Goal: Information Seeking & Learning: Learn about a topic

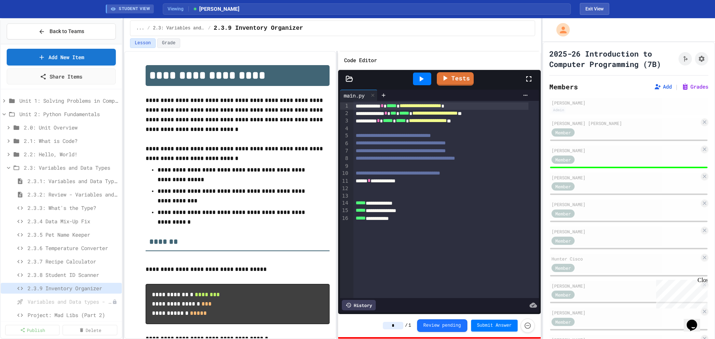
scroll to position [441, 0]
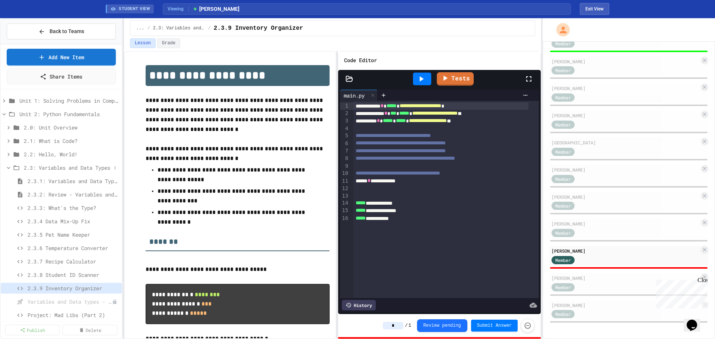
click at [9, 168] on icon at bounding box center [8, 168] width 7 height 7
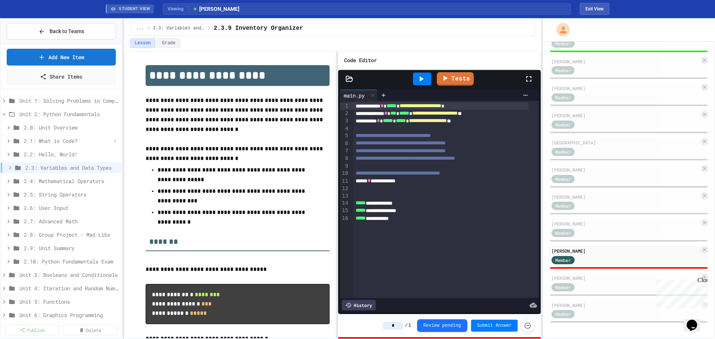
click at [10, 139] on icon at bounding box center [8, 141] width 7 height 7
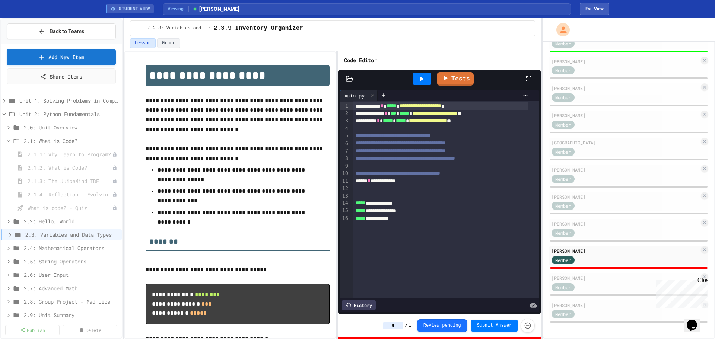
click at [10, 139] on icon at bounding box center [8, 141] width 7 height 7
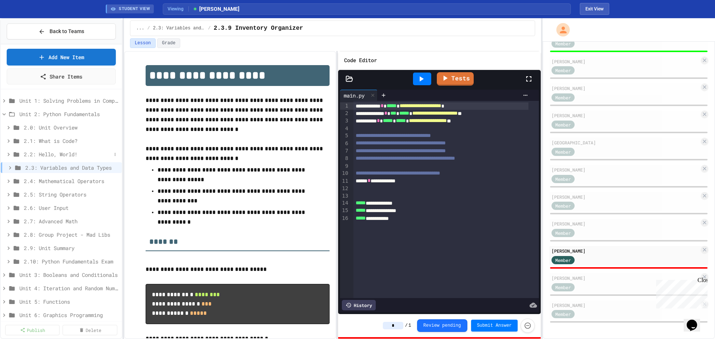
click at [10, 154] on icon at bounding box center [8, 154] width 7 height 7
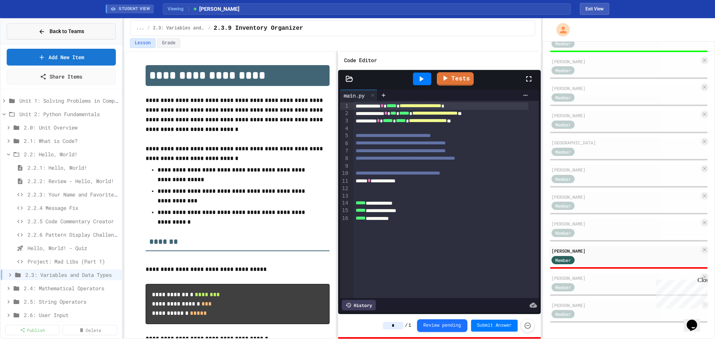
click at [72, 28] on span "Back to Teams" at bounding box center [67, 32] width 35 height 8
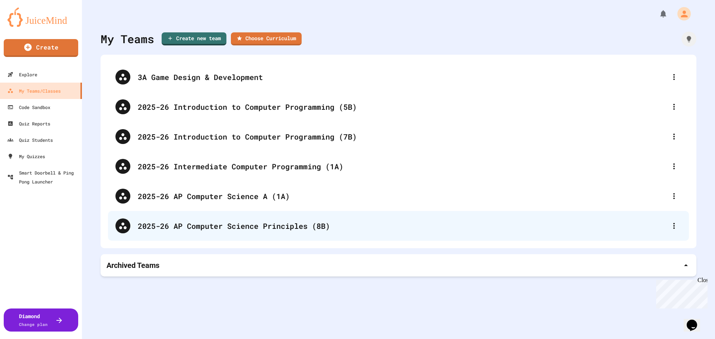
click at [255, 229] on div "2025-26 AP Computer Science Principles (8B)" at bounding box center [402, 225] width 529 height 11
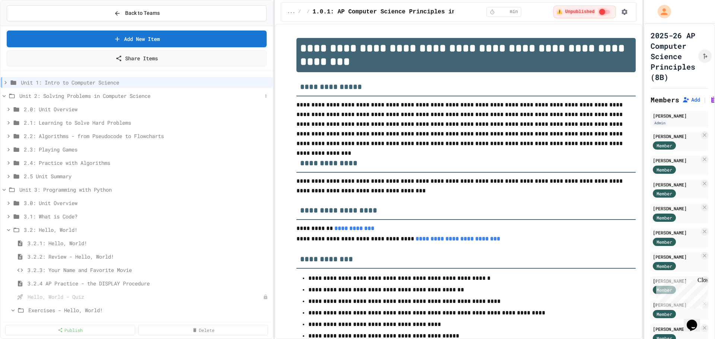
click at [3, 96] on icon at bounding box center [4, 96] width 3 height 2
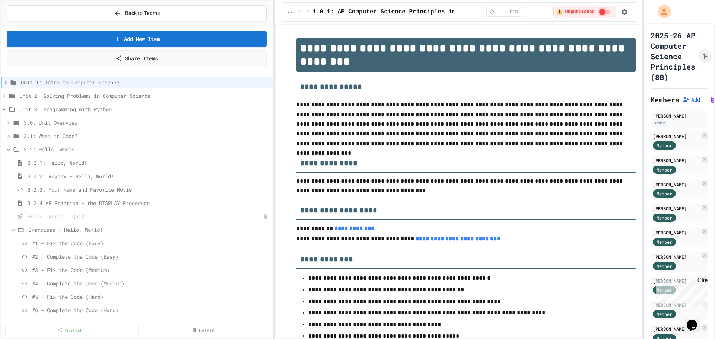
click at [3, 110] on icon at bounding box center [4, 109] width 7 height 7
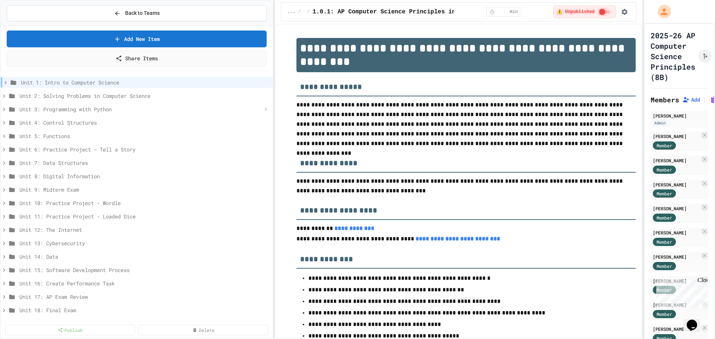
click at [6, 108] on icon at bounding box center [4, 109] width 7 height 7
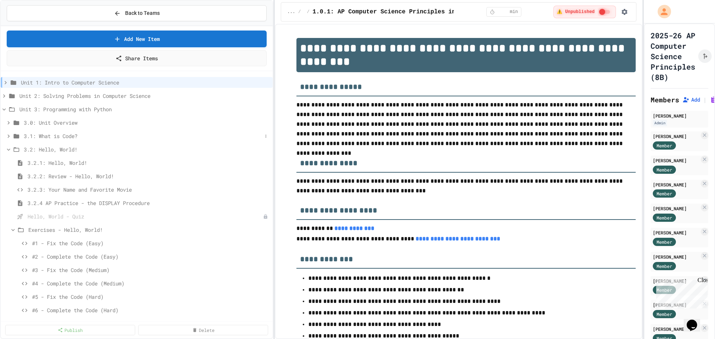
click at [40, 137] on span "3.1: What is Code?" at bounding box center [143, 136] width 238 height 8
click at [63, 191] on span "3.1.4: Reflection - Evolving Technology" at bounding box center [145, 190] width 235 height 8
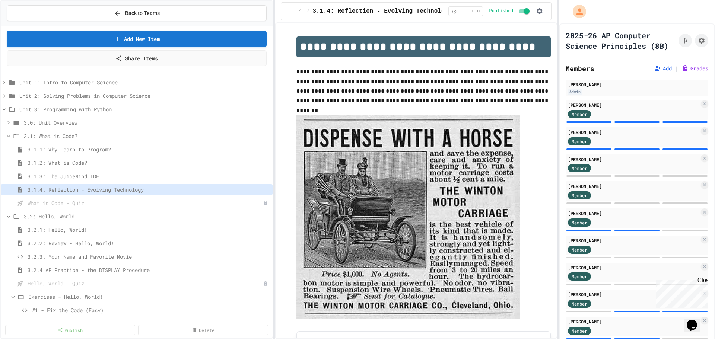
click at [559, 215] on div "**********" at bounding box center [357, 169] width 715 height 339
click at [632, 173] on div "Member" at bounding box center [633, 168] width 131 height 9
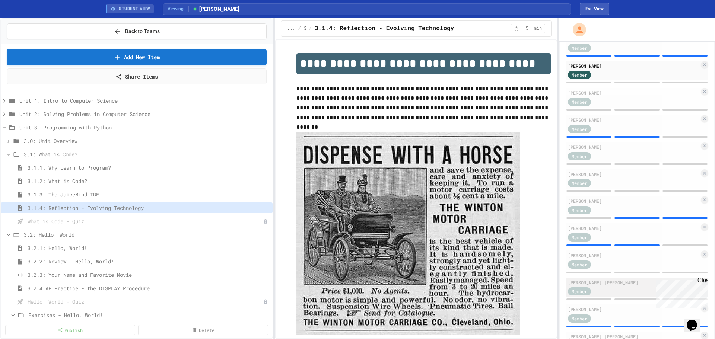
scroll to position [181, 0]
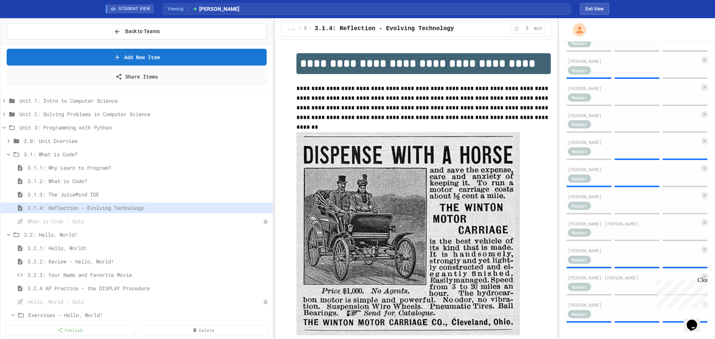
click at [82, 247] on span "3.2.1: Hello, World!" at bounding box center [149, 248] width 242 height 8
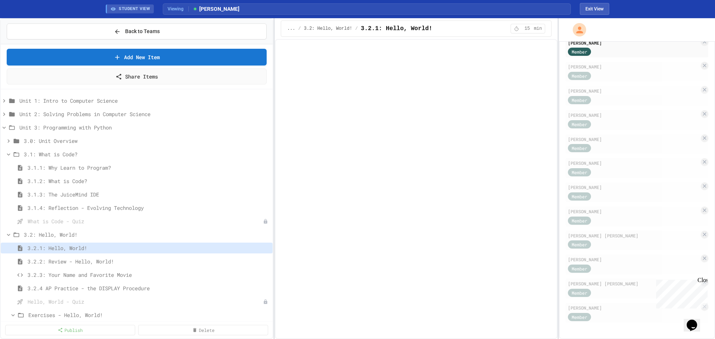
scroll to position [139, 0]
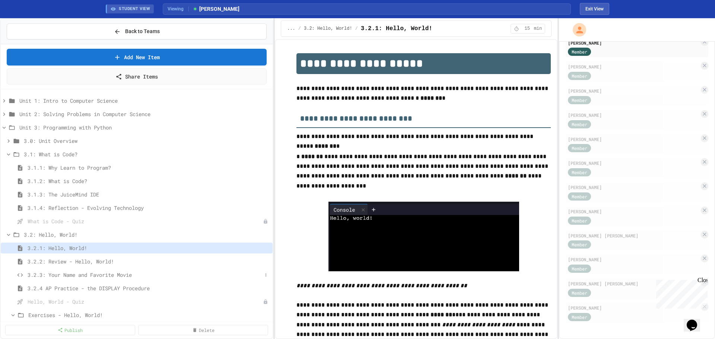
click at [112, 274] on span "3.2.3: Your Name and Favorite Movie" at bounding box center [145, 275] width 235 height 8
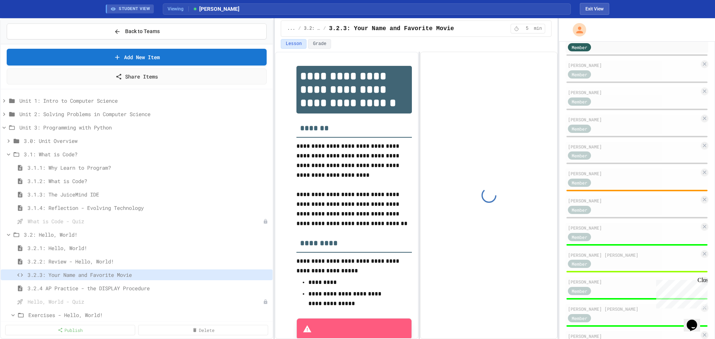
scroll to position [181, 0]
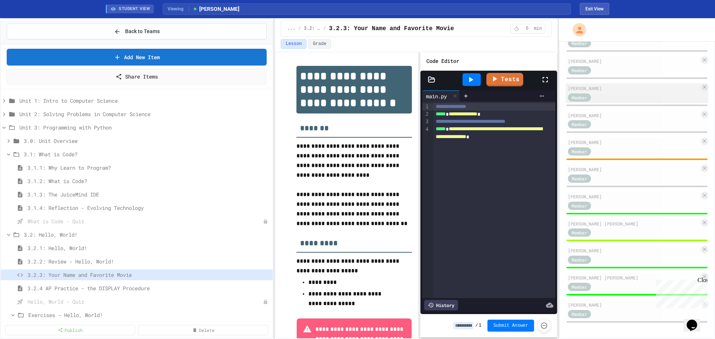
drag, startPoint x: 608, startPoint y: 96, endPoint x: 612, endPoint y: 94, distance: 4.7
click at [612, 94] on div "Member" at bounding box center [633, 96] width 131 height 9
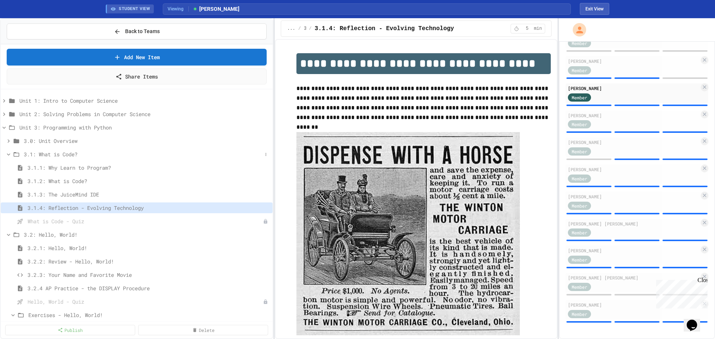
click at [9, 156] on icon at bounding box center [8, 154] width 7 height 7
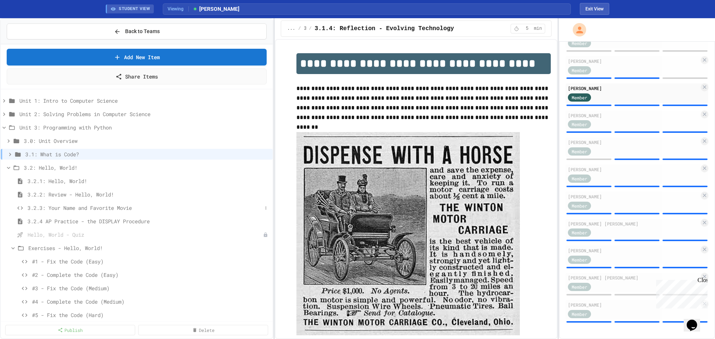
click at [107, 209] on span "3.2.3: Your Name and Favorite Movie" at bounding box center [145, 208] width 235 height 8
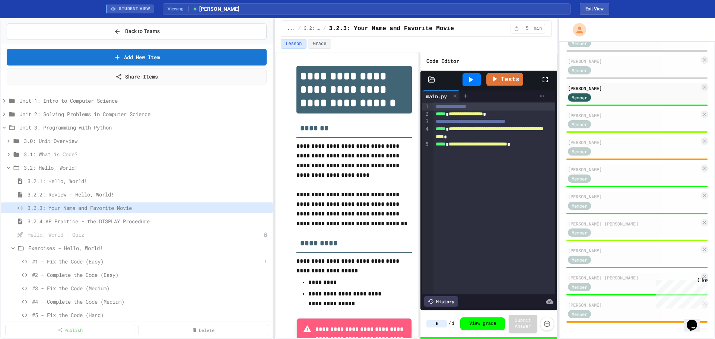
click at [70, 262] on span "#1 - Fix the Code (Easy)" at bounding box center [147, 262] width 230 height 8
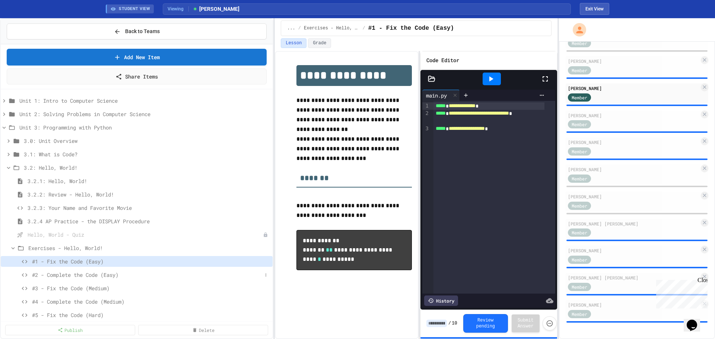
click at [89, 278] on span "#2 - Complete the Code (Easy)" at bounding box center [147, 275] width 230 height 8
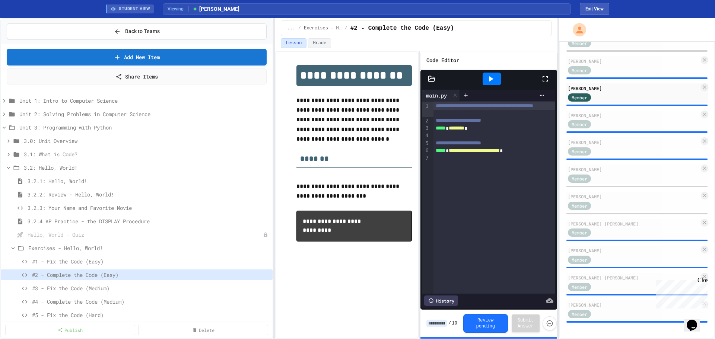
click at [107, 289] on span "#3 - Fix the Code (Medium)" at bounding box center [151, 289] width 238 height 8
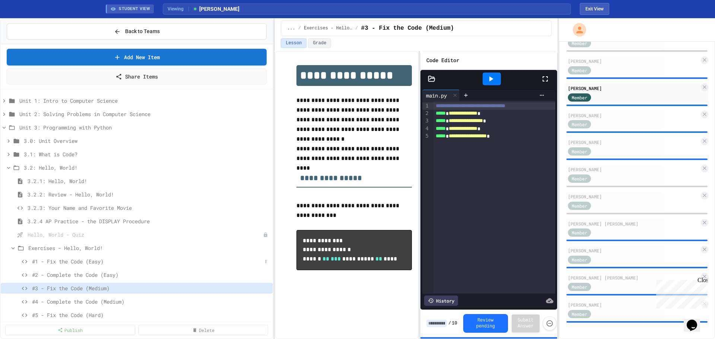
click at [88, 263] on span "#1 - Fix the Code (Easy)" at bounding box center [147, 262] width 230 height 8
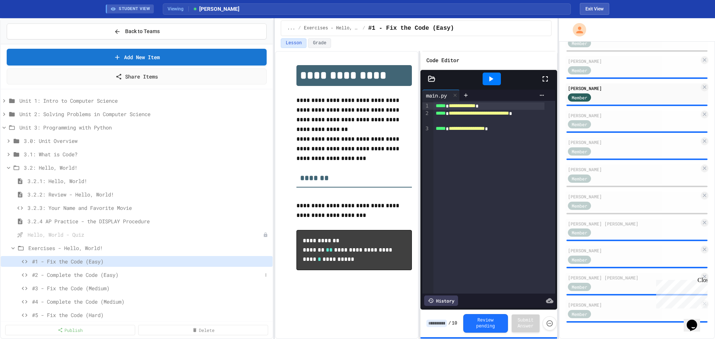
click at [102, 276] on span "#2 - Complete the Code (Easy)" at bounding box center [147, 275] width 230 height 8
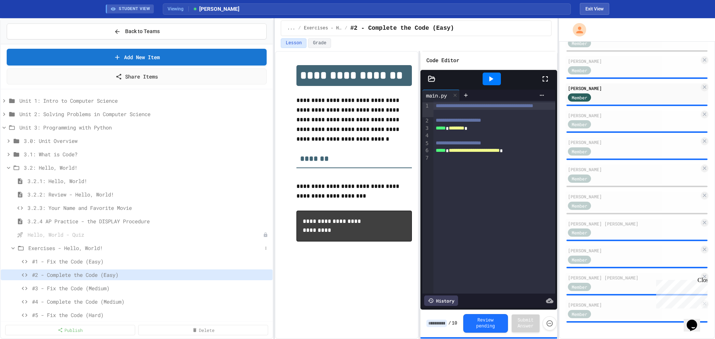
click at [12, 248] on icon at bounding box center [13, 248] width 3 height 2
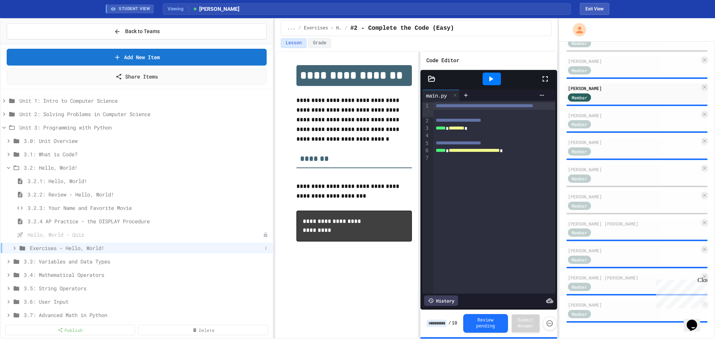
click at [87, 249] on span "Exercises - Hello, World!" at bounding box center [146, 248] width 232 height 8
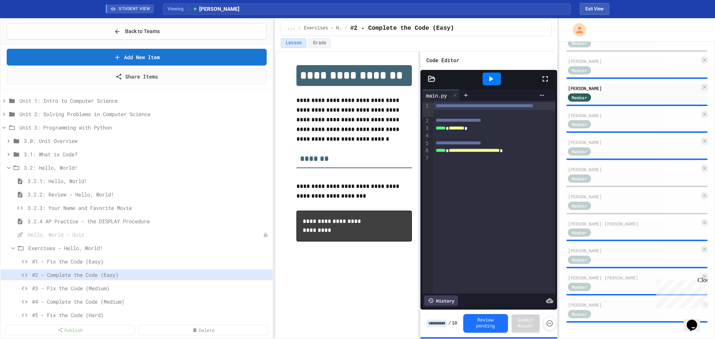
scroll to position [112, 0]
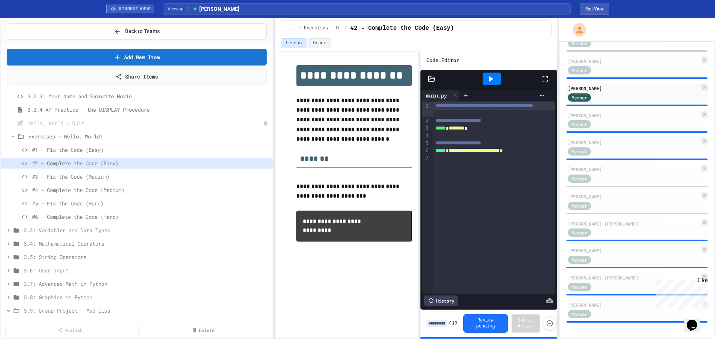
click at [96, 217] on span "#6 - Complete the Code (Hard)" at bounding box center [147, 217] width 230 height 8
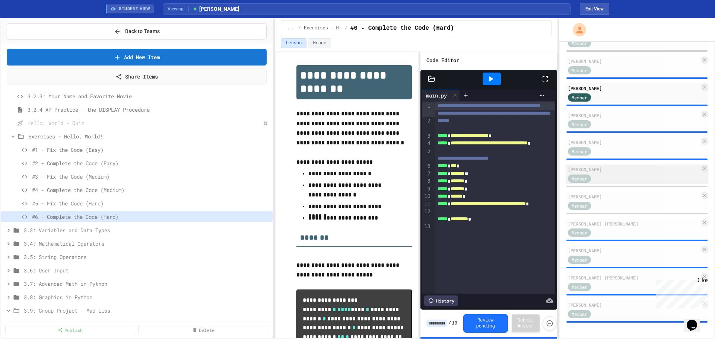
click at [620, 173] on div "[PERSON_NAME] Member" at bounding box center [637, 175] width 143 height 20
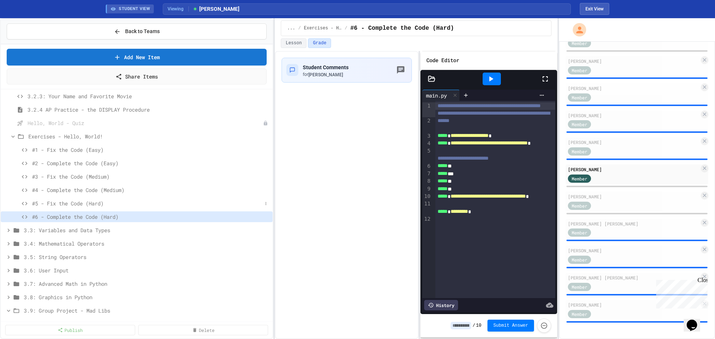
click at [77, 204] on span "#5 - Fix the Code (Hard)" at bounding box center [147, 204] width 230 height 8
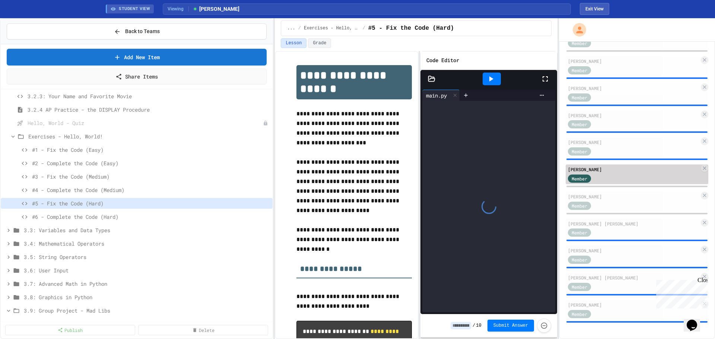
click at [614, 177] on div "Member" at bounding box center [633, 178] width 131 height 9
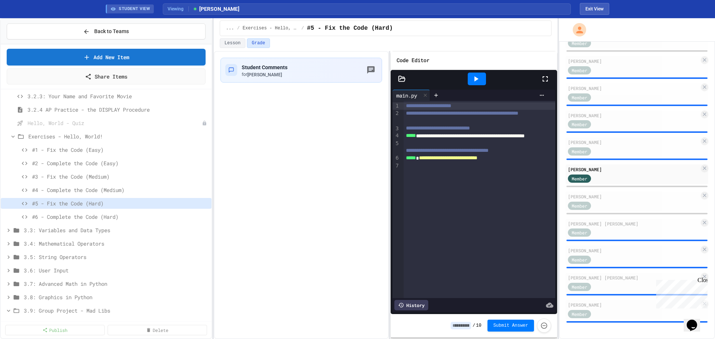
click at [215, 173] on div "**********" at bounding box center [357, 178] width 715 height 321
click at [86, 189] on span "#4 - Complete the Code (Medium)" at bounding box center [116, 190] width 169 height 8
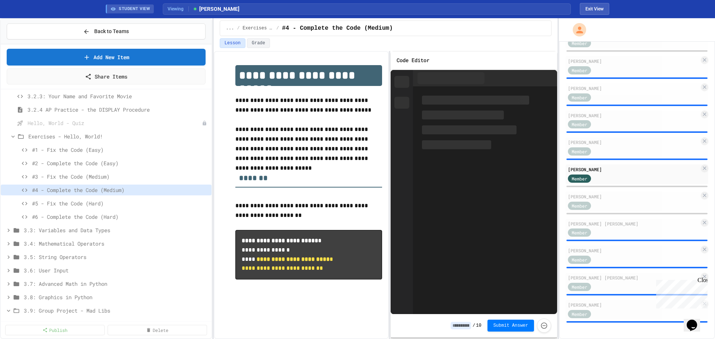
click at [86, 174] on span "#3 - Fix the Code (Medium)" at bounding box center [120, 177] width 177 height 8
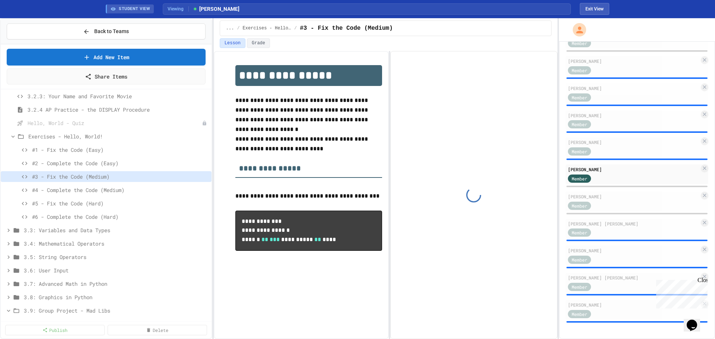
click at [88, 162] on span "#2 - Complete the Code (Easy)" at bounding box center [120, 163] width 177 height 8
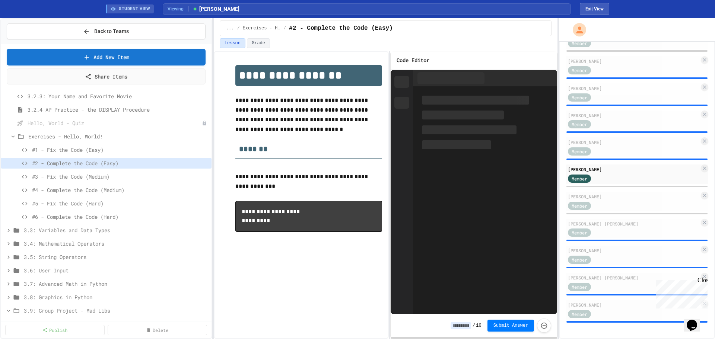
click at [88, 149] on span "#1 - Fix the Code (Easy)" at bounding box center [120, 150] width 177 height 8
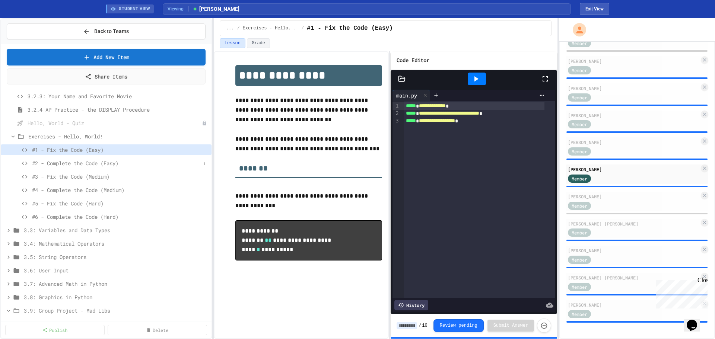
click at [100, 161] on span "#2 - Complete the Code (Easy)" at bounding box center [116, 163] width 169 height 8
